Goal: Book appointment/travel/reservation

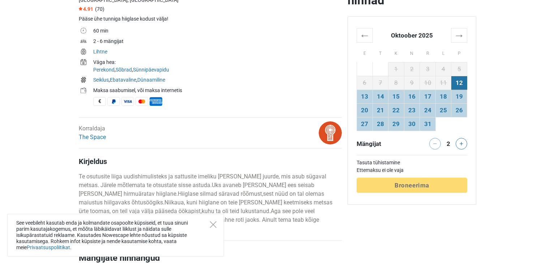
scroll to position [236, 0]
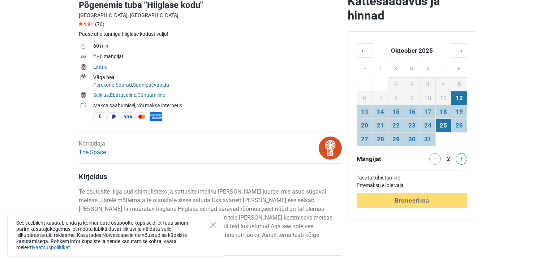
click at [442, 124] on td "25" at bounding box center [443, 126] width 16 height 14
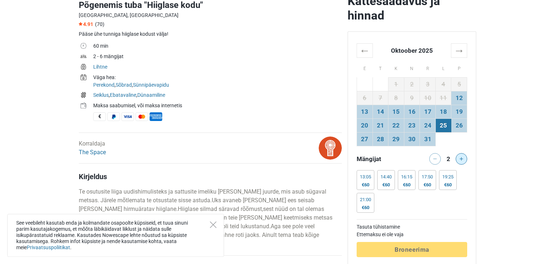
click at [459, 156] on button at bounding box center [462, 159] width 12 height 12
click at [388, 186] on div "€100" at bounding box center [385, 185] width 11 height 6
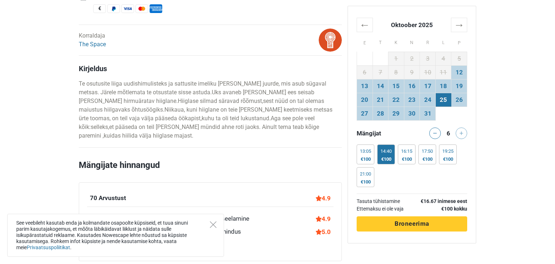
scroll to position [345, 0]
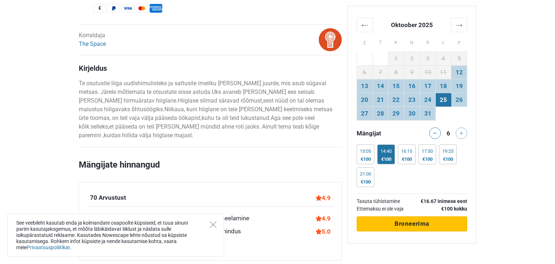
click at [414, 223] on span "Broneerima" at bounding box center [412, 223] width 35 height 7
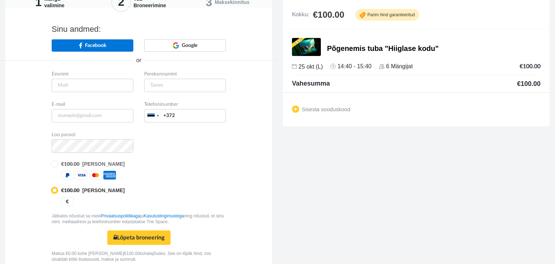
scroll to position [69, 0]
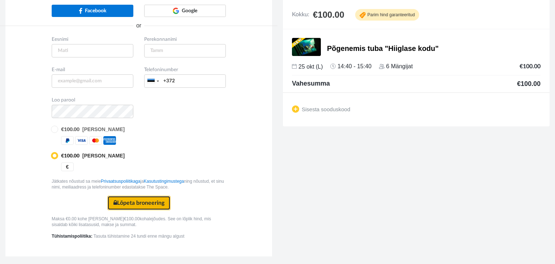
click at [149, 198] on button "Lõpeta broneering Turvaline makse" at bounding box center [138, 203] width 63 height 14
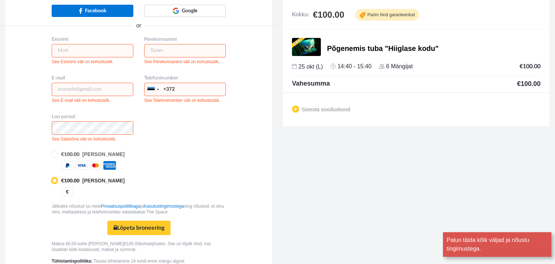
click at [74, 47] on input "text" at bounding box center [93, 50] width 82 height 13
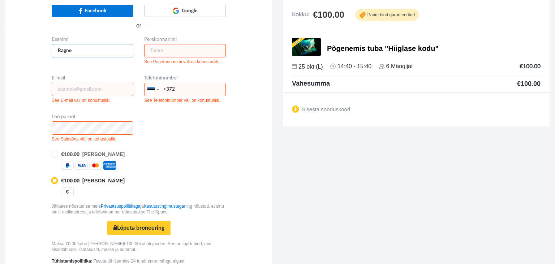
type input "Ragne"
click at [154, 48] on input "text" at bounding box center [185, 50] width 82 height 13
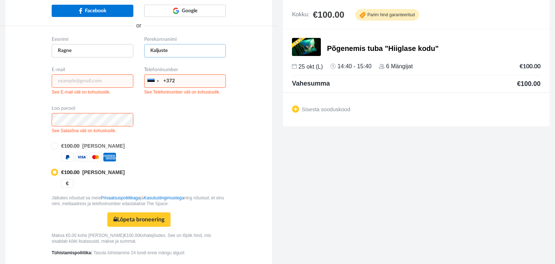
type input "Kaljuste"
click at [73, 82] on input "email" at bounding box center [93, 80] width 82 height 13
type input "ragne.dalberg@gmail.com"
click at [196, 76] on input "+372" at bounding box center [185, 80] width 82 height 13
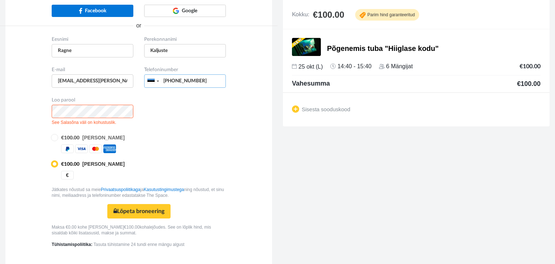
type input "+37253420753"
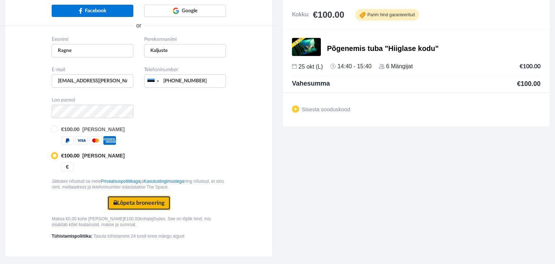
click at [133, 201] on button "Lõpeta broneering Turvaline makse" at bounding box center [138, 203] width 63 height 14
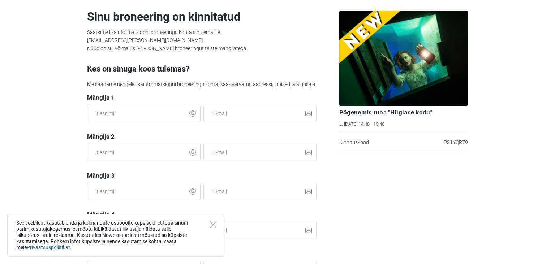
click at [260, 48] on p "Saatsime lisainformatsiooni broneeringu kohta sinu emailile ragne.dalberg@gmail…" at bounding box center [201, 40] width 229 height 24
click at [212, 226] on icon "Close" at bounding box center [213, 224] width 7 height 7
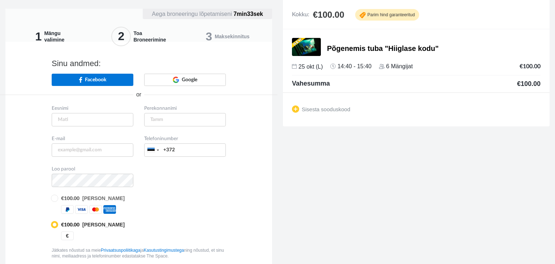
scroll to position [69, 0]
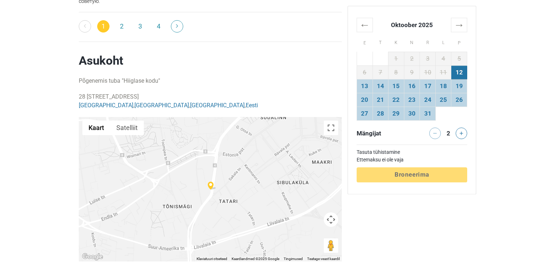
scroll to position [1398, 0]
